Goal: Book appointment/travel/reservation

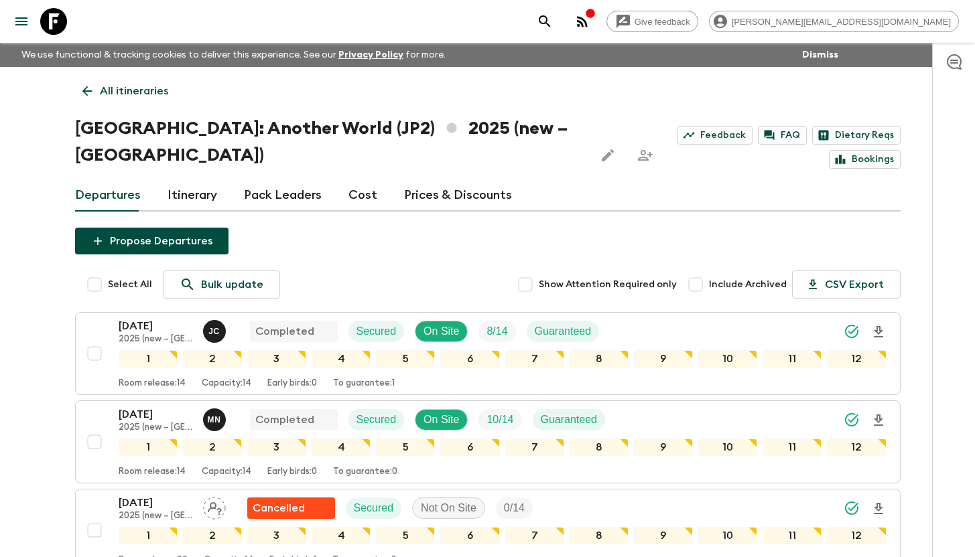
scroll to position [1424, 0]
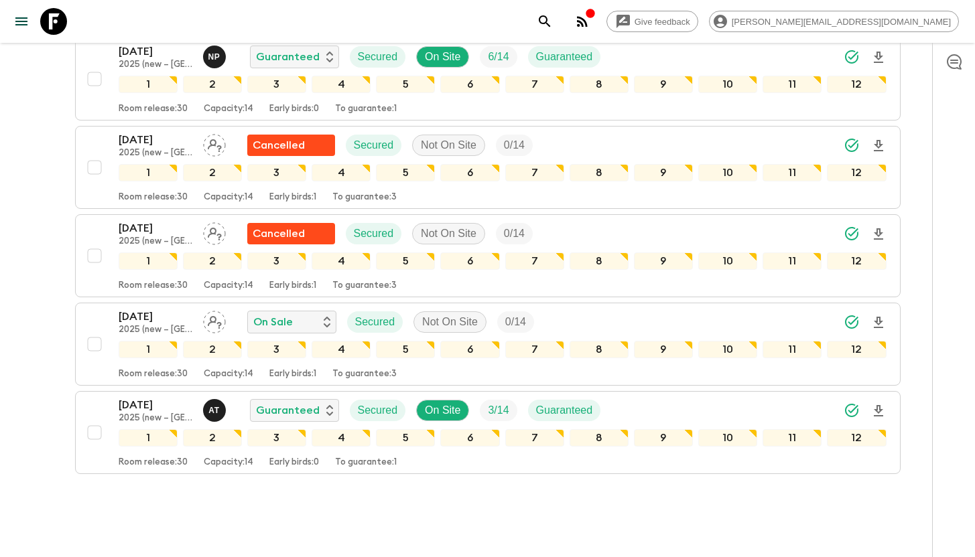
click at [43, 28] on icon at bounding box center [53, 21] width 27 height 27
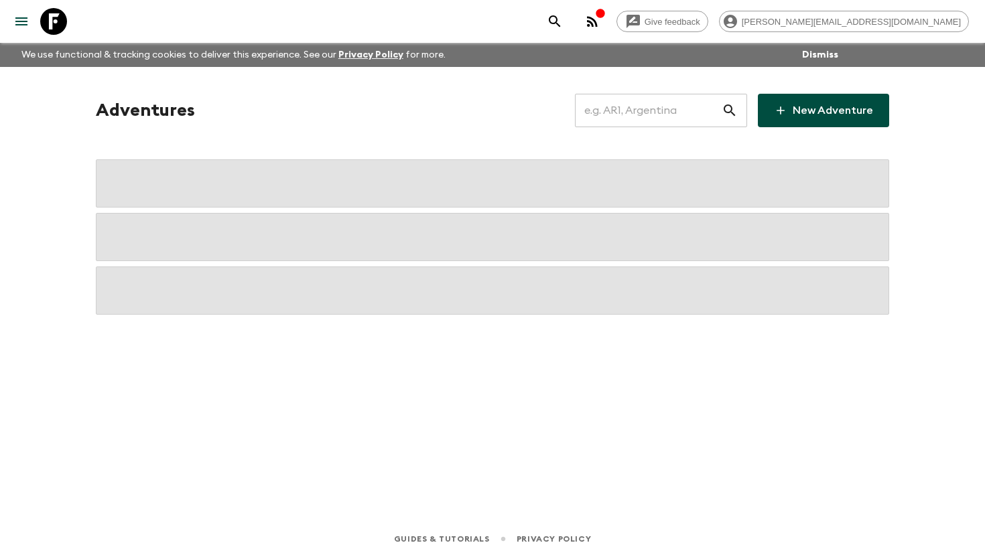
click at [634, 115] on input "text" at bounding box center [648, 111] width 147 height 38
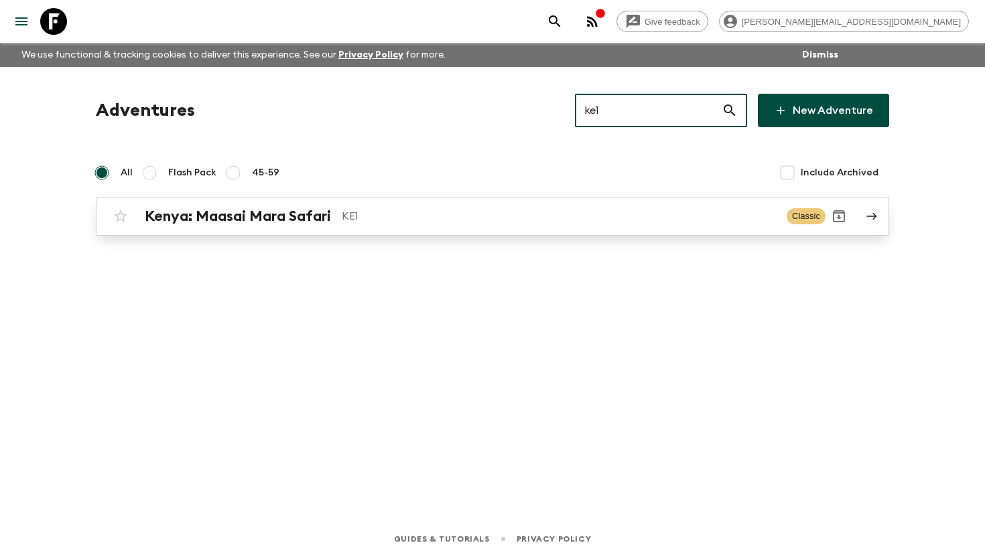
type input "ke1"
click at [326, 222] on h2 "Kenya: Maasai Mara Safari" at bounding box center [238, 216] width 186 height 17
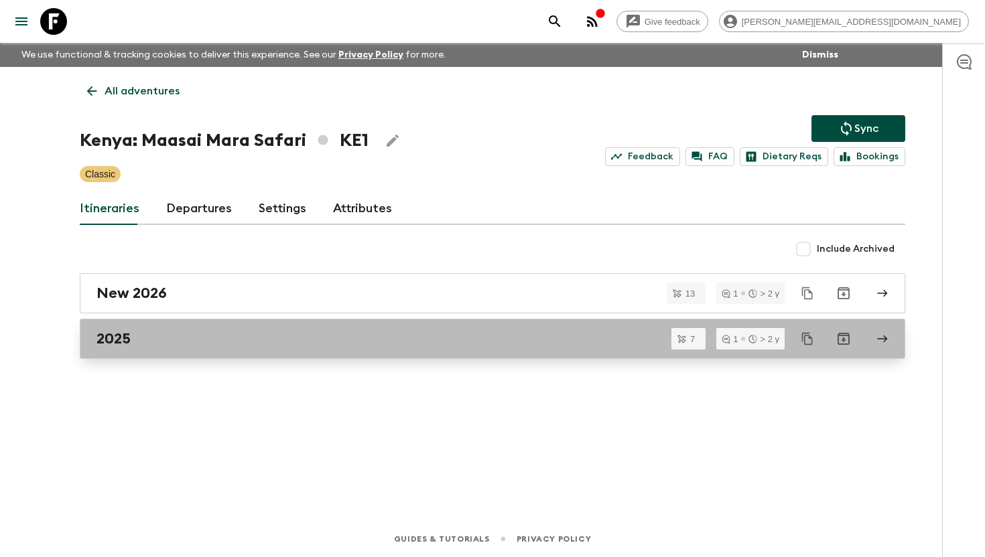
click at [163, 338] on div "2025" at bounding box center [479, 338] width 766 height 17
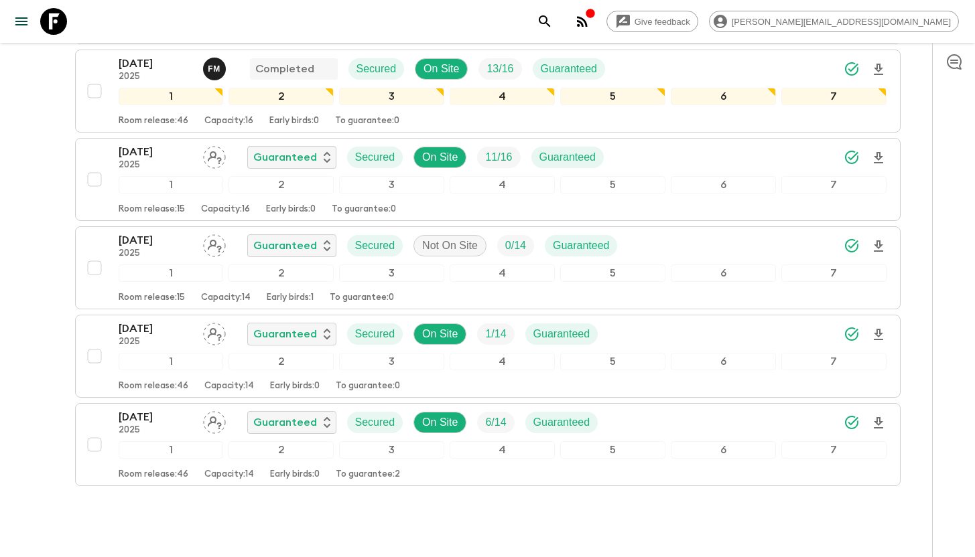
scroll to position [439, 0]
